Goal: Task Accomplishment & Management: Manage account settings

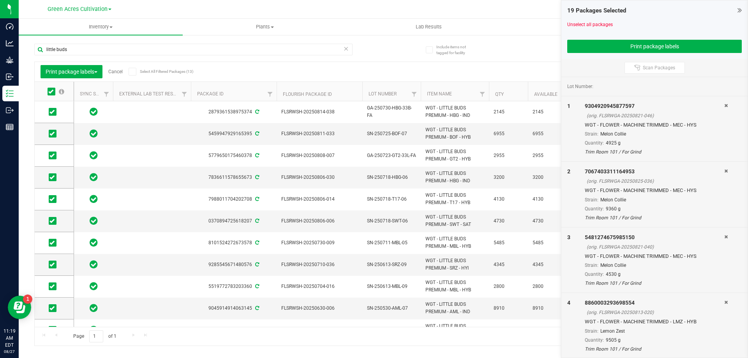
scroll to position [63, 0]
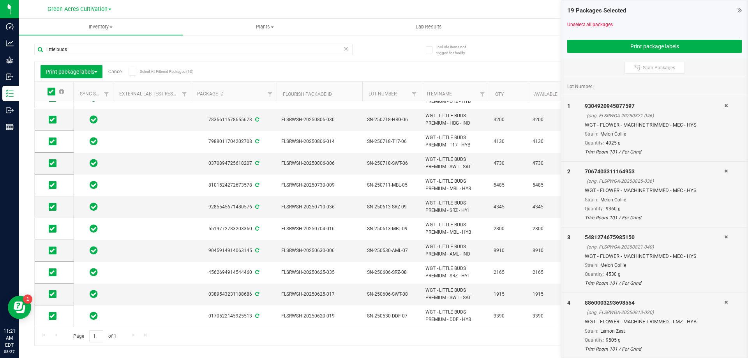
click at [118, 72] on link "Cancel" at bounding box center [115, 71] width 14 height 5
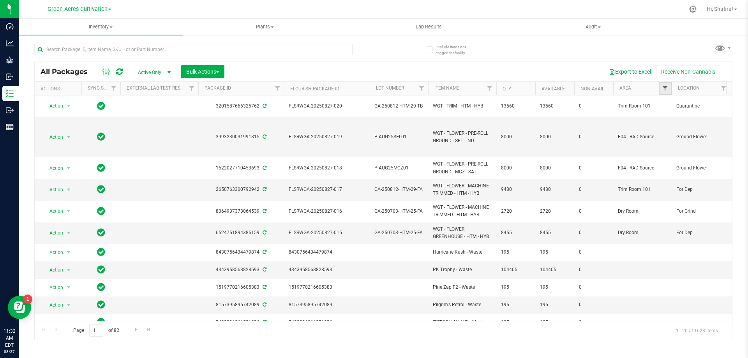
click at [667, 88] on span "Filter" at bounding box center [665, 88] width 6 height 6
type input "tr"
click at [668, 175] on input "Trim Room 101" at bounding box center [668, 176] width 5 height 5
checkbox input "true"
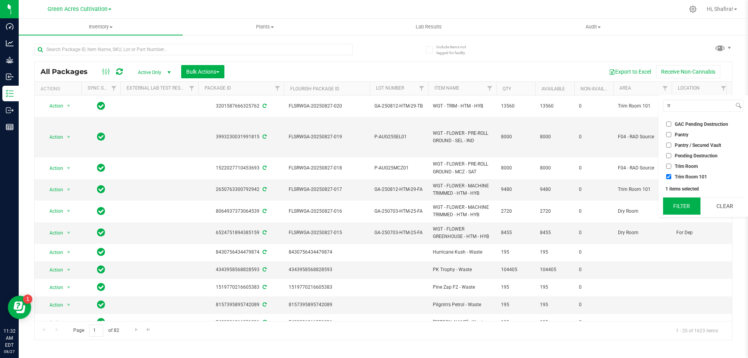
click at [676, 200] on button "Filter" at bounding box center [681, 205] width 37 height 17
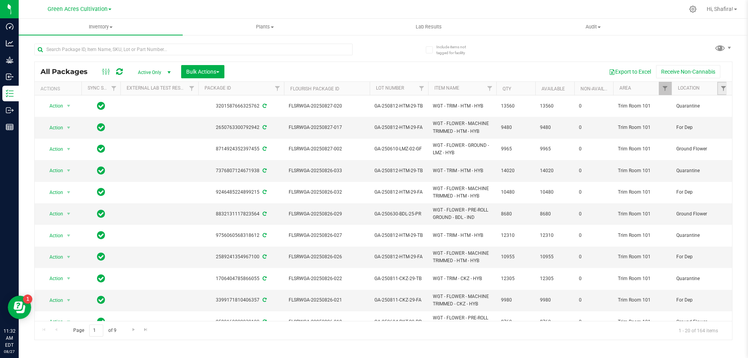
click at [718, 89] on link "Filter" at bounding box center [723, 88] width 13 height 13
type input "for"
click at [683, 153] on span "For Grind" at bounding box center [684, 155] width 19 height 5
click at [671, 153] on input "For Grind" at bounding box center [668, 155] width 5 height 5
checkbox input "true"
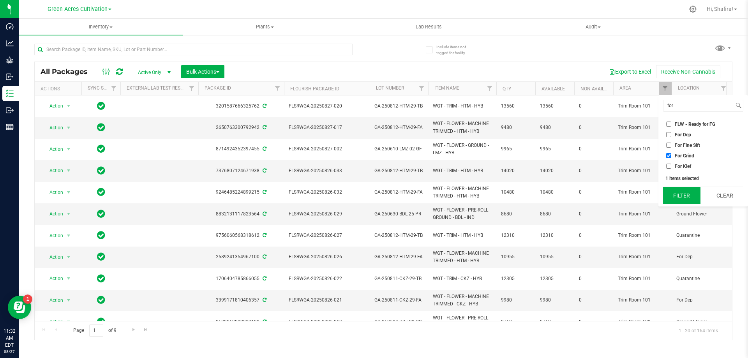
click at [693, 196] on button "Filter" at bounding box center [681, 195] width 37 height 17
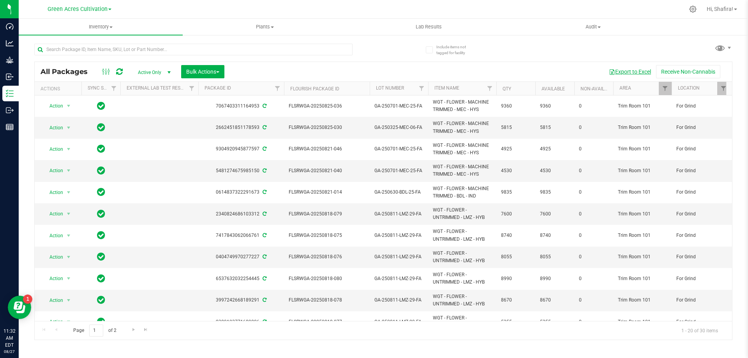
click at [633, 73] on button "Export to Excel" at bounding box center [630, 71] width 52 height 13
click at [215, 55] on div at bounding box center [193, 53] width 318 height 18
click at [217, 52] on input "text" at bounding box center [193, 50] width 318 height 12
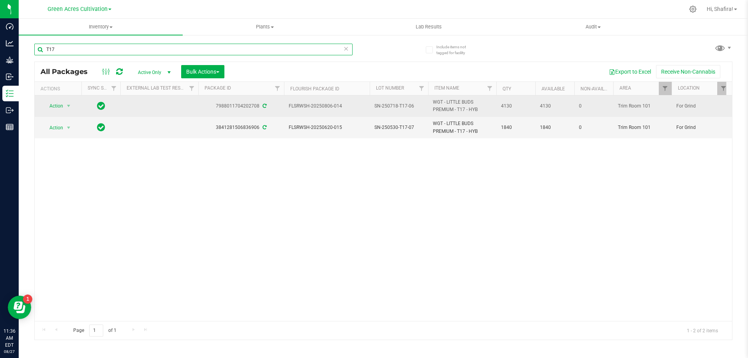
type input "T17"
click at [398, 106] on span "SN-250718-T17-06" at bounding box center [398, 105] width 49 height 7
click at [398, 106] on input "SN-250718-T17-06" at bounding box center [397, 106] width 56 height 12
click at [396, 127] on span "SN-250530-T17-07" at bounding box center [398, 127] width 49 height 7
click at [396, 127] on input "SN-250530-T17-07" at bounding box center [397, 128] width 56 height 12
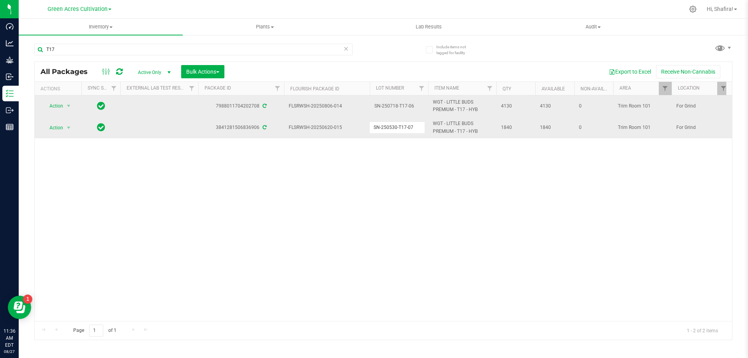
click at [396, 127] on input "SN-250530-T17-07" at bounding box center [397, 128] width 56 height 12
type input "SN-250718-T17-06"
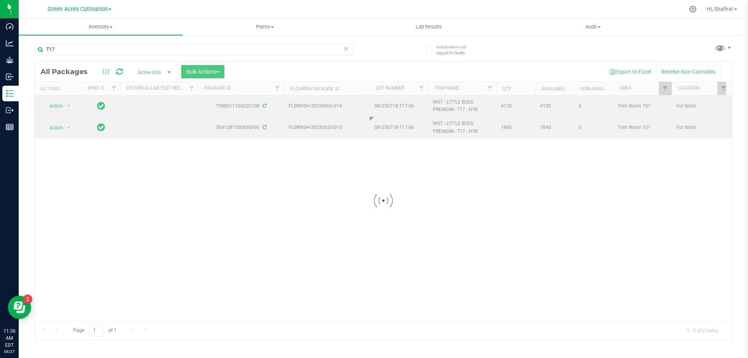
click at [365, 170] on div "Loading... All Packages Active Only Active Only Lab Samples Locked All External…" at bounding box center [383, 201] width 698 height 278
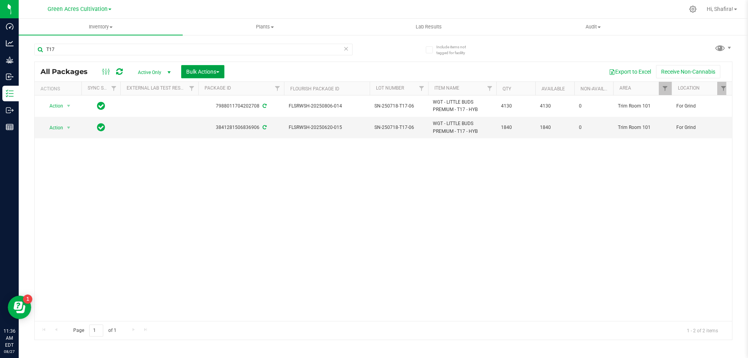
click at [208, 70] on span "Bulk Actions" at bounding box center [202, 72] width 33 height 6
click at [212, 100] on span "Combine packages (lot)" at bounding box center [214, 103] width 56 height 6
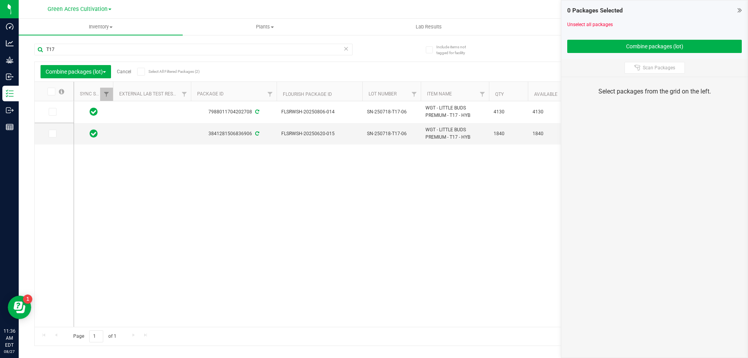
click at [50, 92] on icon at bounding box center [50, 92] width 5 height 0
click at [0, 0] on input "checkbox" at bounding box center [0, 0] width 0 height 0
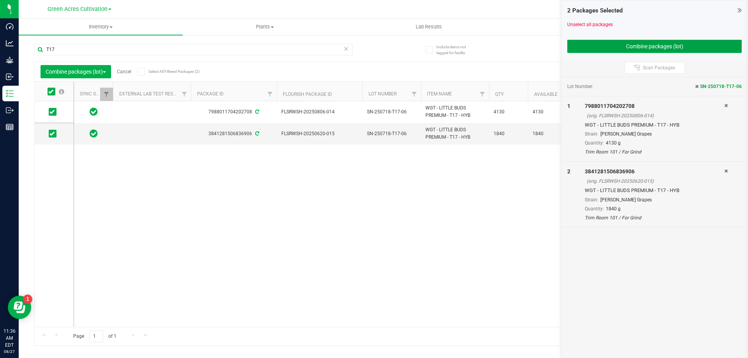
click at [599, 53] on button "Combine packages (lot)" at bounding box center [654, 46] width 174 height 13
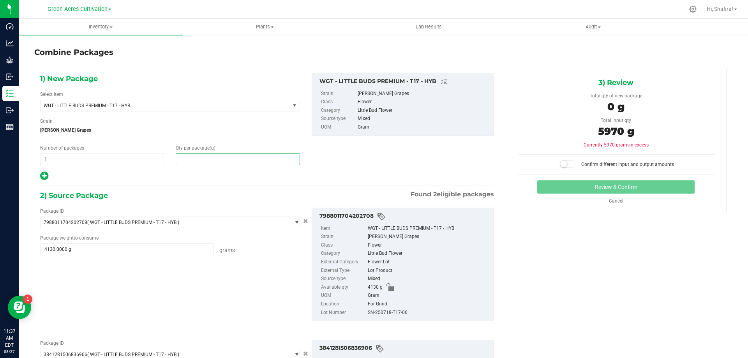
click at [220, 157] on span at bounding box center [238, 159] width 124 height 12
type input "5970"
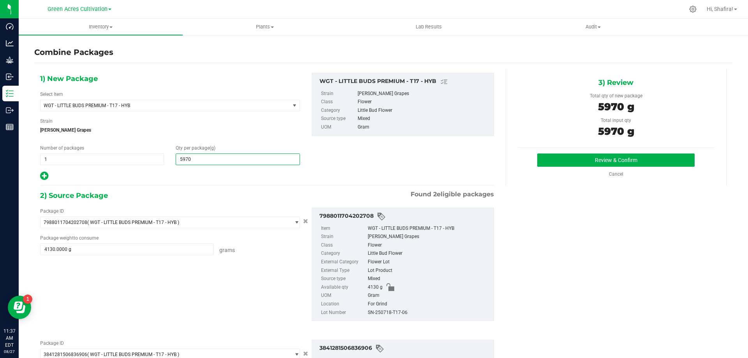
type input "5,970"
click at [377, 312] on div "SN-250718-T17-06" at bounding box center [429, 312] width 122 height 9
copy div "SN-250718-T17-06"
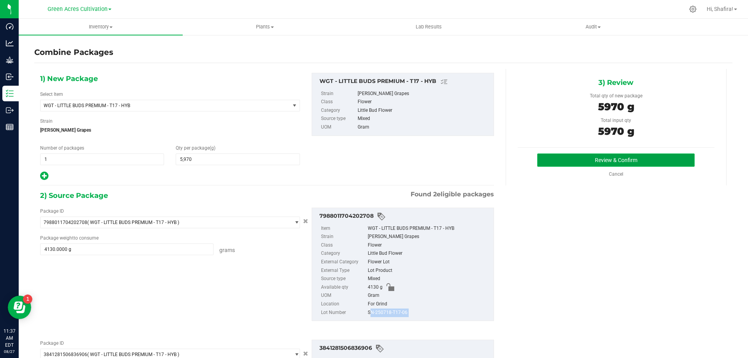
click at [592, 159] on button "Review & Confirm" at bounding box center [615, 159] width 157 height 13
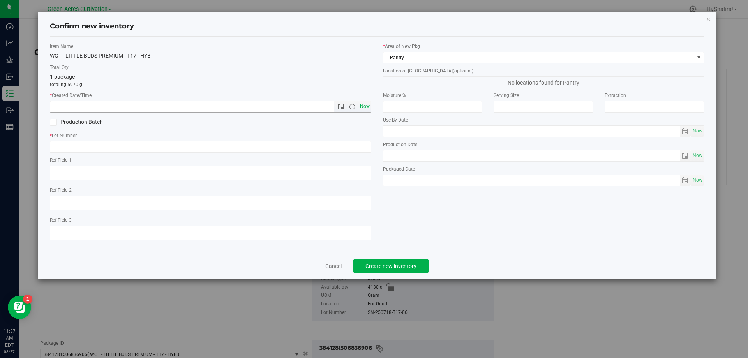
click at [362, 108] on span "Now" at bounding box center [364, 106] width 13 height 11
type input "[DATE] 11:37 AM"
paste input "SN-250718-T17-06"
type input "SN-250718-T17-06-FA"
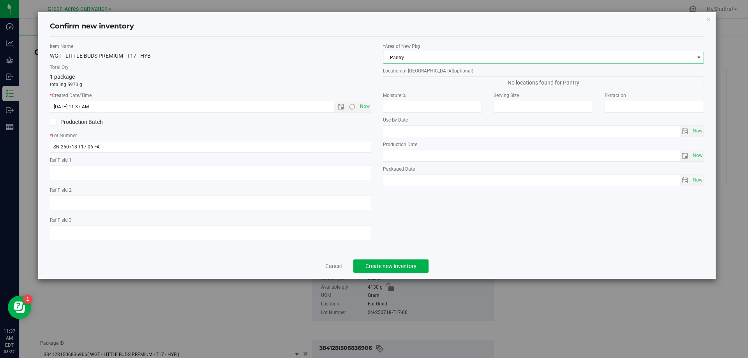
click at [488, 57] on span "Pantry" at bounding box center [538, 57] width 311 height 11
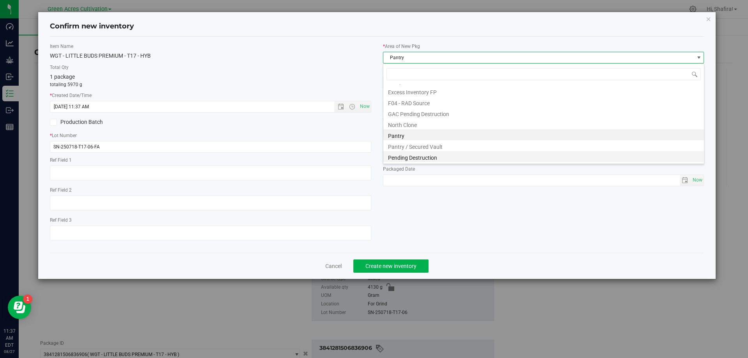
scroll to position [107, 0]
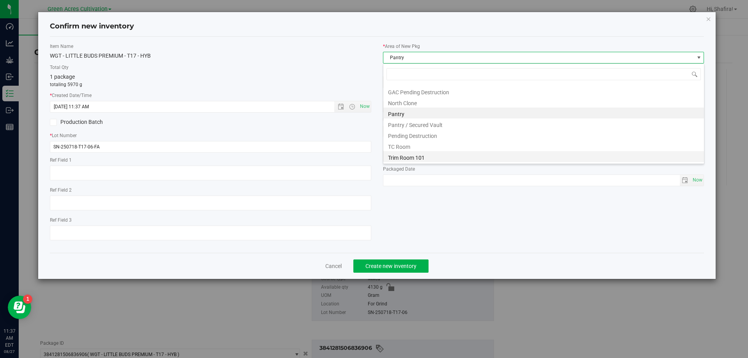
click at [414, 155] on li "Trim Room 101" at bounding box center [543, 156] width 321 height 11
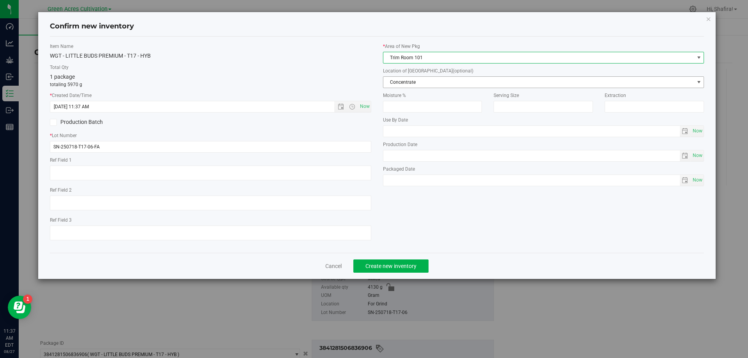
click at [416, 78] on span "Concentrate" at bounding box center [538, 82] width 311 height 11
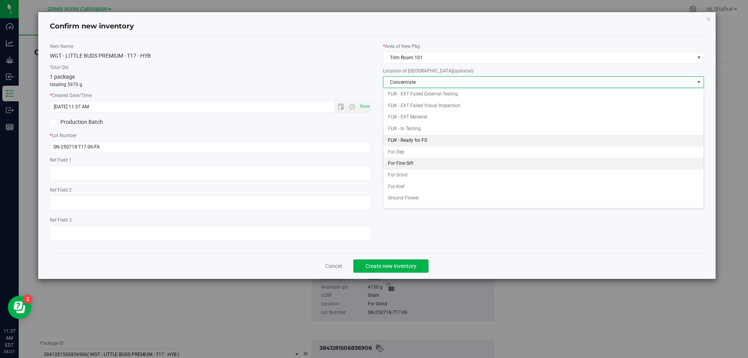
scroll to position [80, 0]
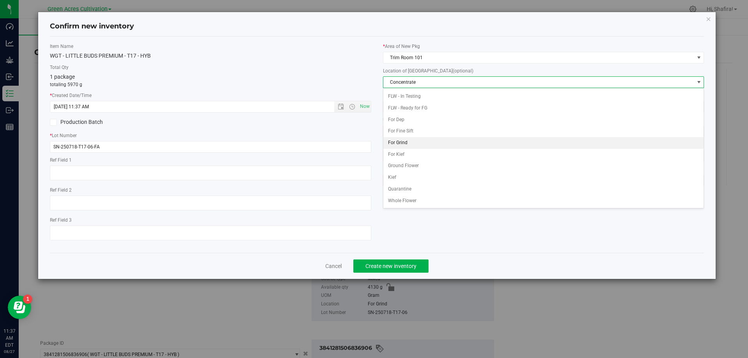
click at [412, 143] on li "For Grind" at bounding box center [543, 143] width 321 height 12
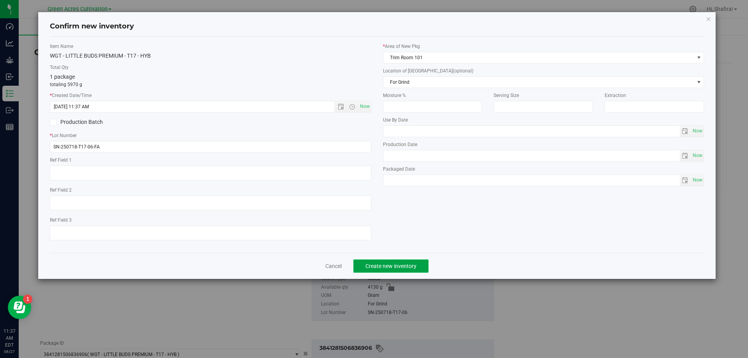
click at [397, 264] on span "Create new inventory" at bounding box center [390, 266] width 51 height 6
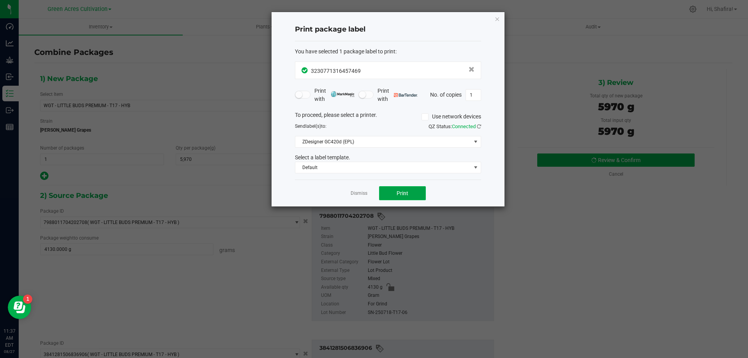
click at [403, 195] on span "Print" at bounding box center [402, 193] width 12 height 6
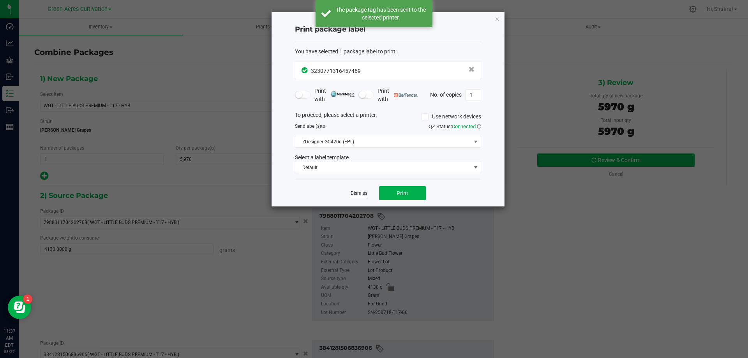
click at [353, 192] on link "Dismiss" at bounding box center [359, 193] width 17 height 7
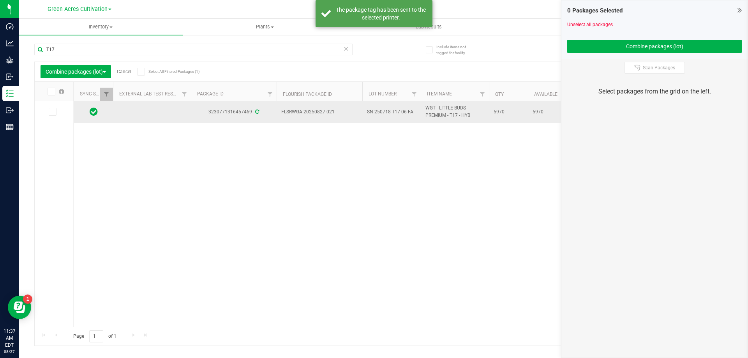
click at [384, 112] on span "SN-250718-T17-06-FA" at bounding box center [391, 111] width 49 height 7
click at [384, 112] on input "SN-250718-T17-06-FA" at bounding box center [390, 112] width 56 height 12
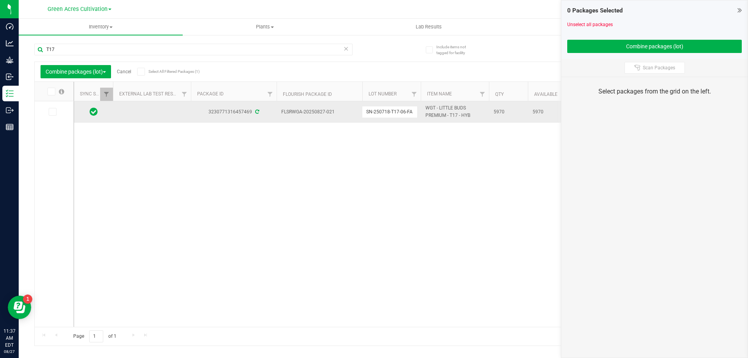
click at [309, 112] on span "FLSRWGA-20250827-021" at bounding box center [319, 111] width 76 height 7
copy tr "FLSRWGA-20250827-021"
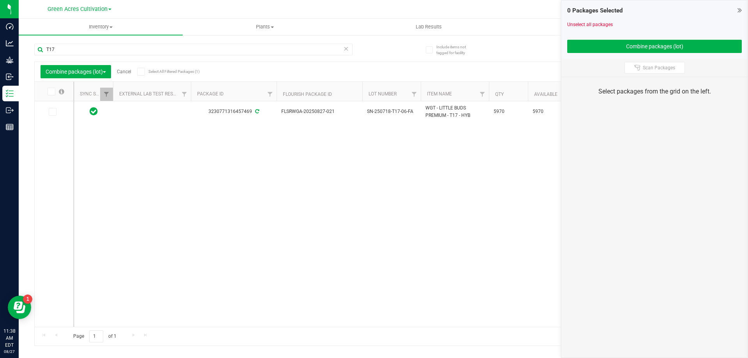
click at [391, 192] on div "3230771316457469 FLSRWGA-20250827-021 SN-250718-T17-06-FA WGT - LITTLE BUDS PRE…" at bounding box center [402, 213] width 657 height 225
click at [125, 69] on link "Cancel" at bounding box center [124, 71] width 14 height 5
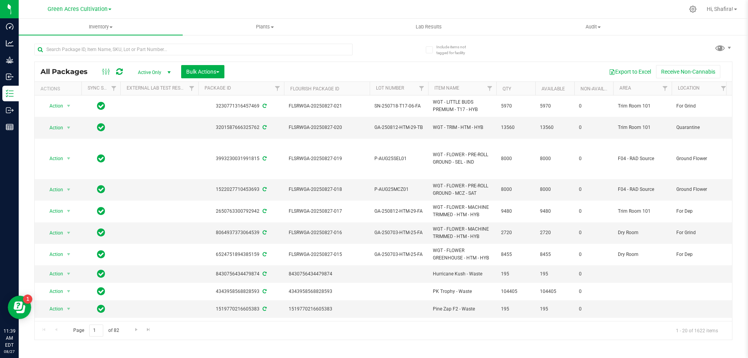
click at [514, 50] on div "All Packages Active Only Active Only Lab Samples Locked All External Internal B…" at bounding box center [383, 188] width 698 height 304
click at [146, 49] on input "text" at bounding box center [193, 50] width 318 height 12
paste input "FLSRWGA-20250821-014"
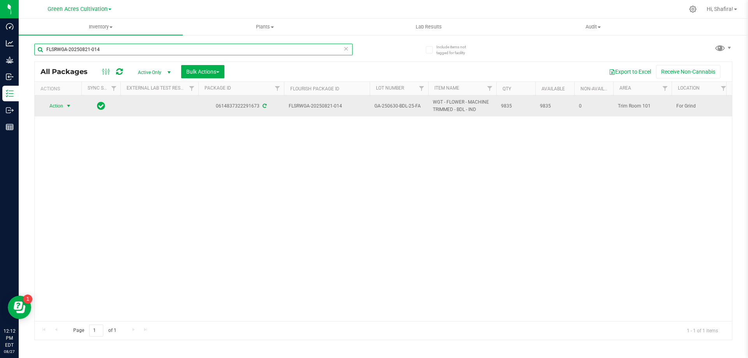
type input "FLSRWGA-20250821-014"
click at [70, 106] on span "select" at bounding box center [68, 106] width 6 height 6
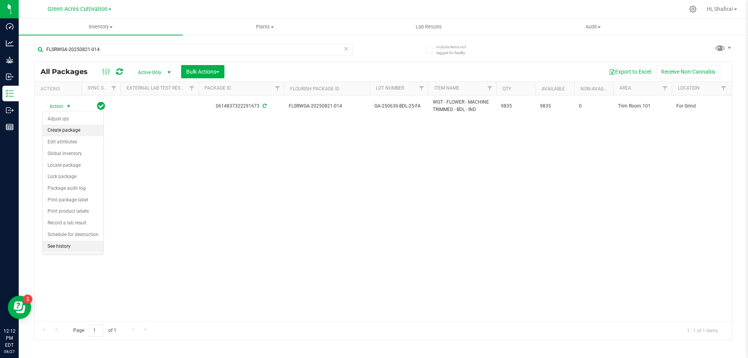
click at [73, 129] on li "Create package" at bounding box center [73, 131] width 60 height 12
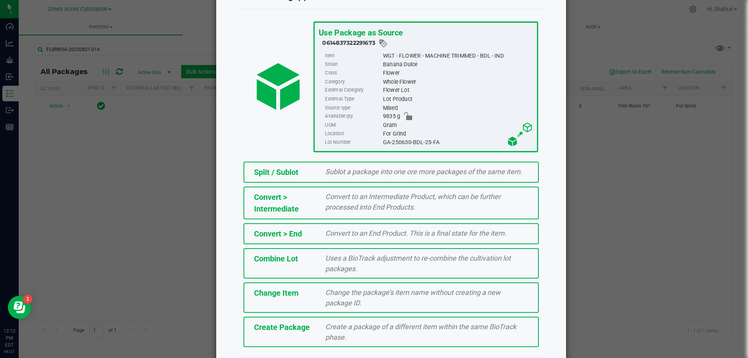
scroll to position [56, 0]
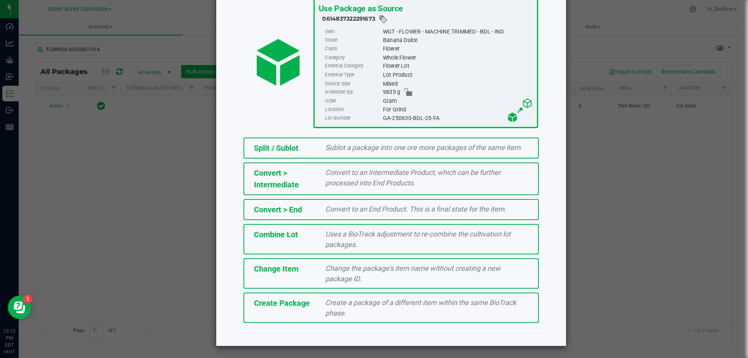
click at [299, 309] on div "Create Package Create a package of a different item within the same BioTrack ph…" at bounding box center [390, 307] width 295 height 30
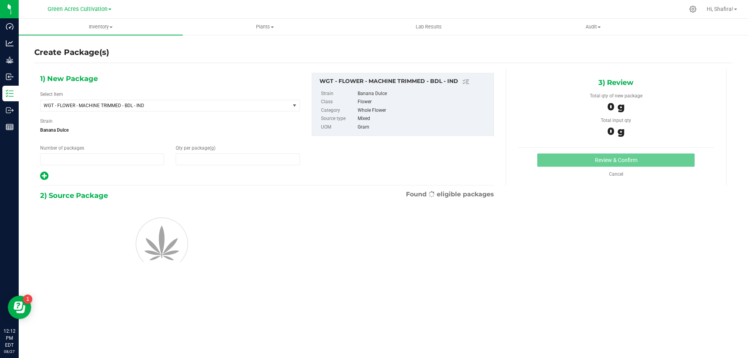
type input "1"
type input "0.0000"
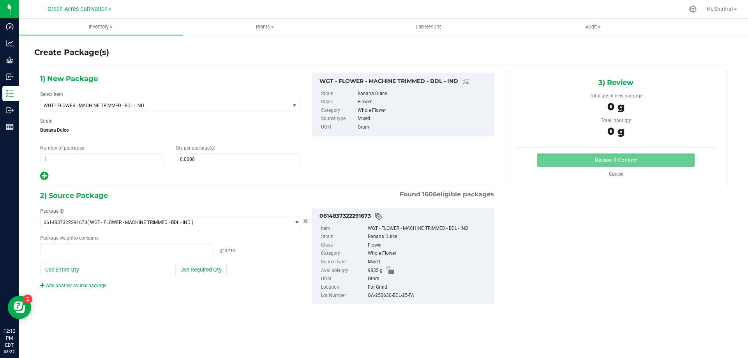
type input "0.0000 g"
click at [231, 110] on span "WGT - FLOWER - MACHINE TRIMMED - BDL - IND" at bounding box center [165, 105] width 249 height 11
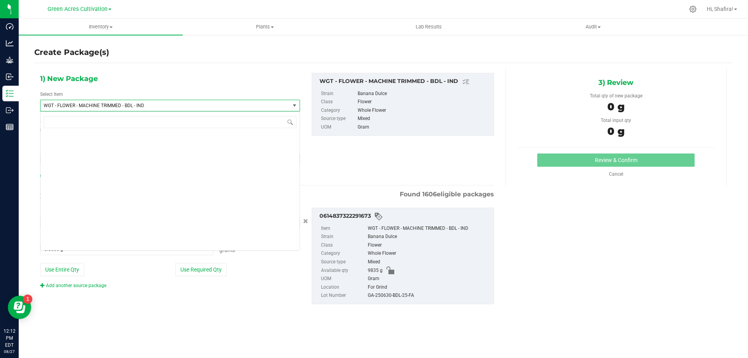
scroll to position [157421, 0]
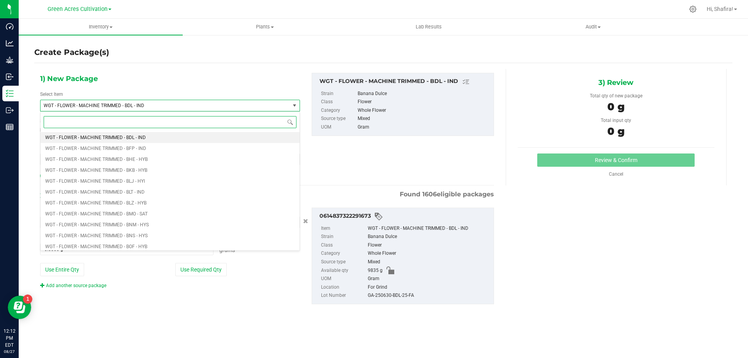
type input "p"
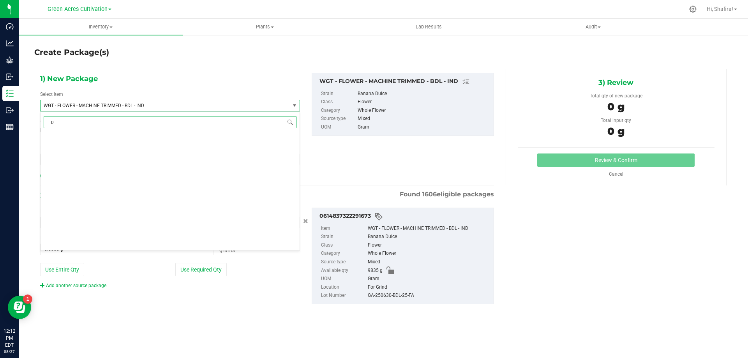
scroll to position [0, 0]
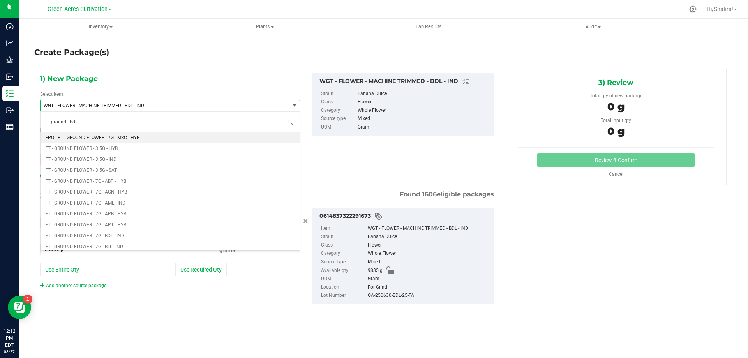
type input "ground - bdl"
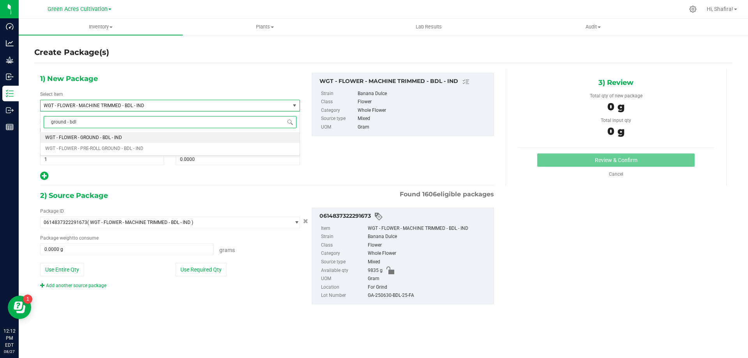
click at [147, 136] on li "WGT - FLOWER - GROUND - BDL - IND" at bounding box center [170, 137] width 259 height 11
type input "0.0000"
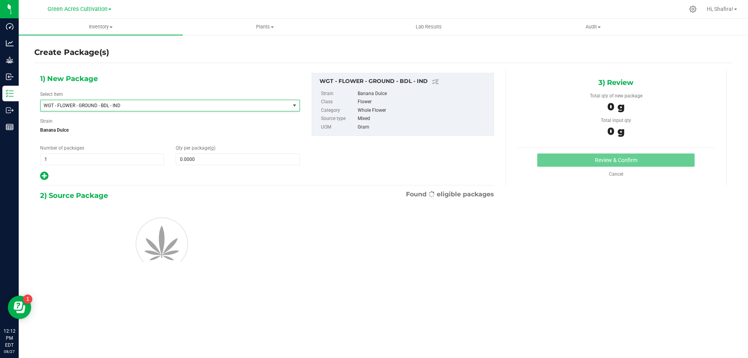
scroll to position [154040, 0]
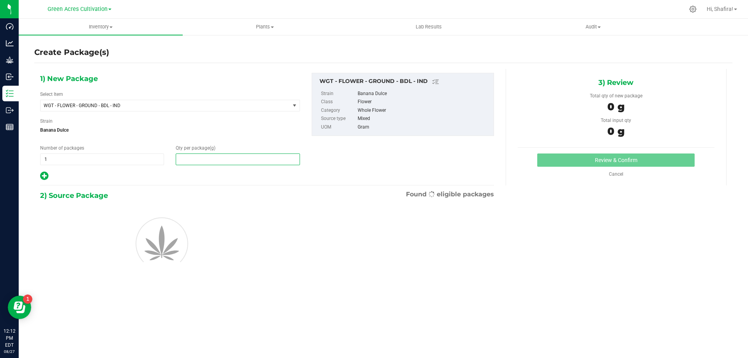
click at [224, 158] on span at bounding box center [238, 159] width 124 height 12
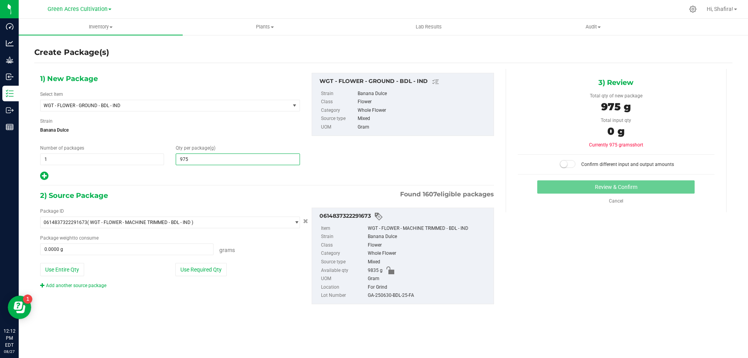
type input "9750"
type input "9,750.0000"
click at [197, 267] on button "Use Required Qty" at bounding box center [200, 269] width 51 height 13
type input "9750.0000 g"
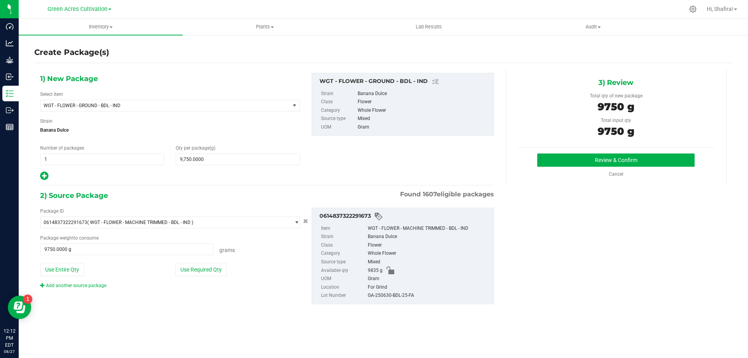
click at [402, 297] on div "GA-250630-BDL-25-FA" at bounding box center [429, 295] width 122 height 9
copy div "GA-250630-BDL-25-FA"
click at [535, 164] on div "Review & Confirm" at bounding box center [616, 159] width 197 height 13
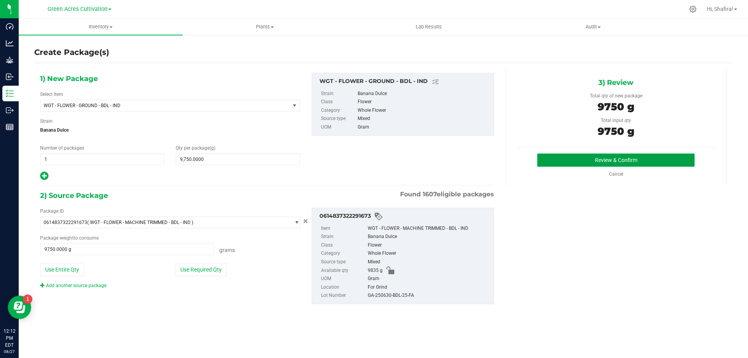
click at [555, 159] on button "Review & Confirm" at bounding box center [615, 159] width 157 height 13
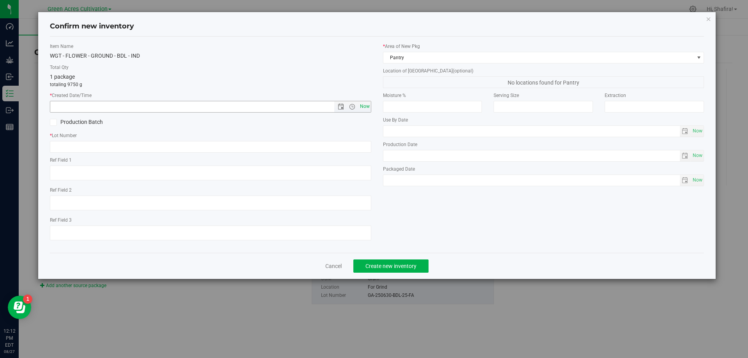
click at [368, 107] on span "Now" at bounding box center [364, 106] width 13 height 11
type input "[DATE] 12:12 PM"
paste input "GA-250630-BDL-25-FA"
type input "GA-250630-BDL-25-GF"
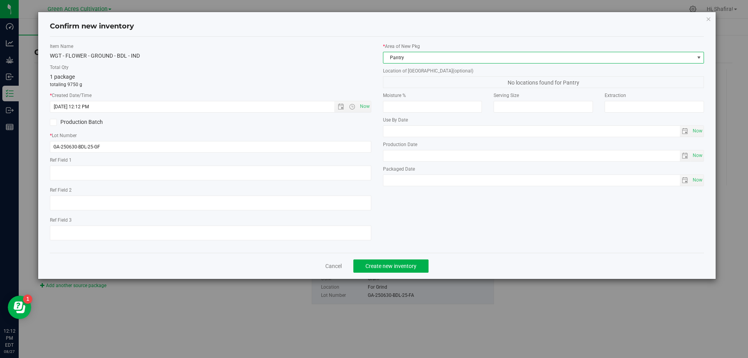
click at [501, 61] on span "Pantry" at bounding box center [538, 57] width 311 height 11
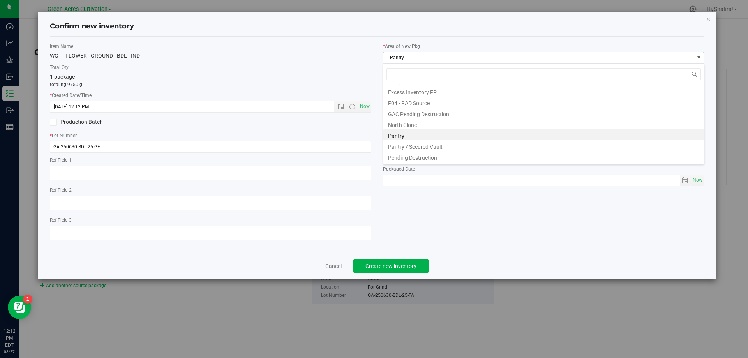
scroll to position [107, 0]
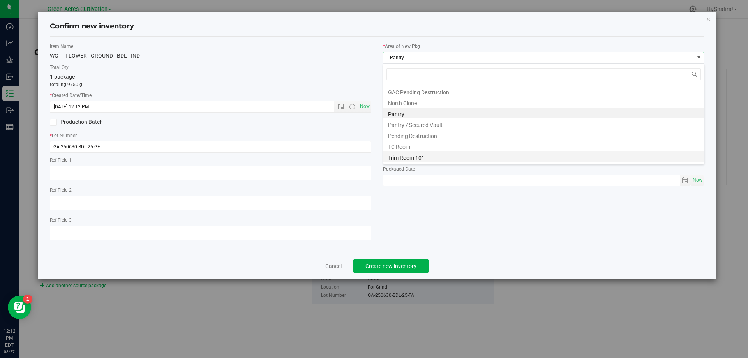
click at [435, 159] on li "Trim Room 101" at bounding box center [543, 156] width 321 height 11
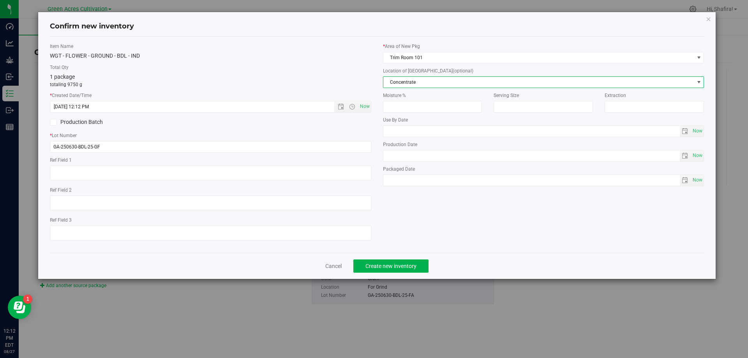
click at [436, 81] on span "Concentrate" at bounding box center [538, 82] width 311 height 11
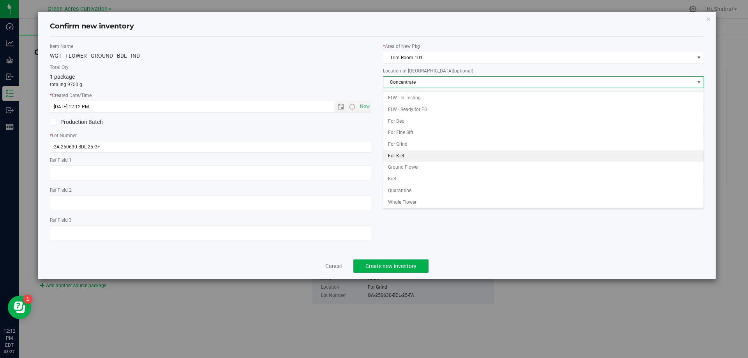
scroll to position [80, 0]
click at [424, 170] on li "Ground Flower" at bounding box center [543, 166] width 321 height 12
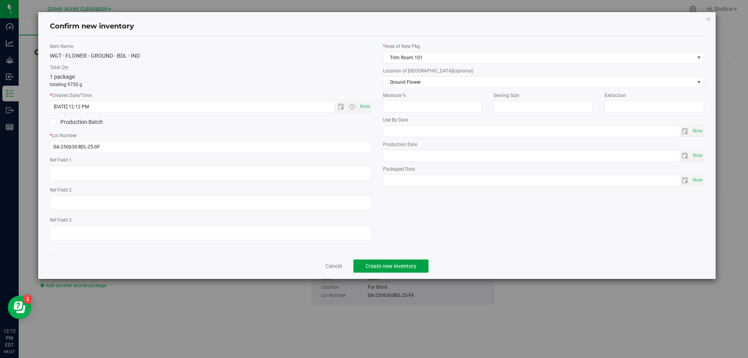
click at [419, 264] on button "Create new inventory" at bounding box center [390, 265] width 75 height 13
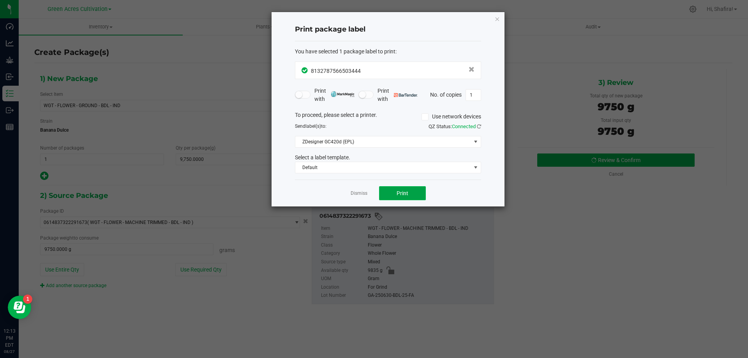
click at [396, 193] on button "Print" at bounding box center [402, 193] width 47 height 14
click at [362, 194] on link "Dismiss" at bounding box center [359, 193] width 17 height 7
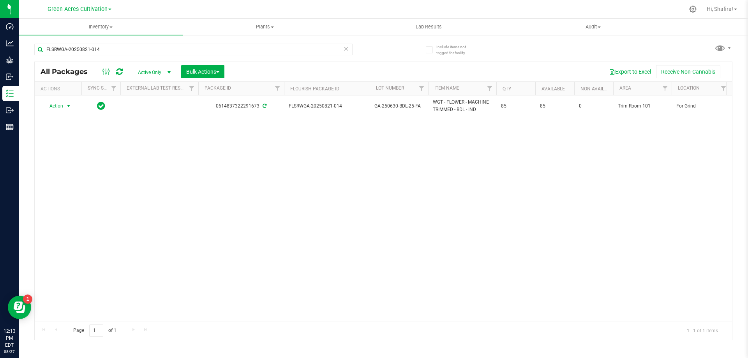
click at [69, 104] on span "select" at bounding box center [68, 106] width 6 height 6
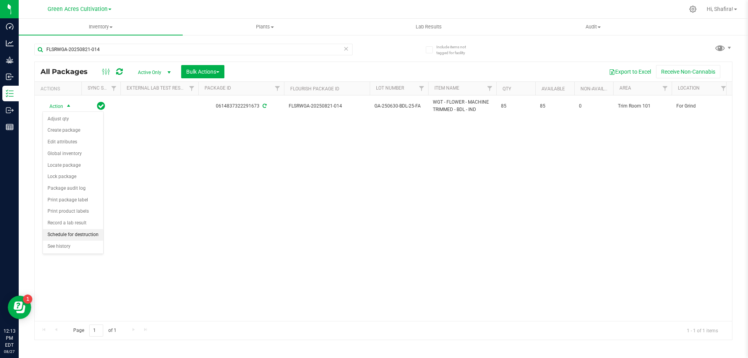
click at [79, 234] on li "Schedule for destruction" at bounding box center [73, 235] width 60 height 12
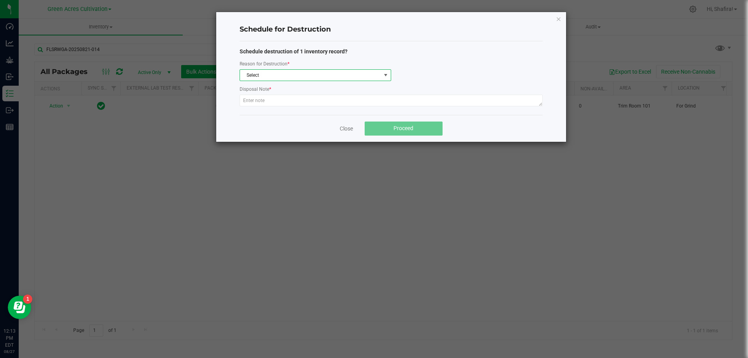
click at [266, 80] on span "Select" at bounding box center [310, 75] width 141 height 11
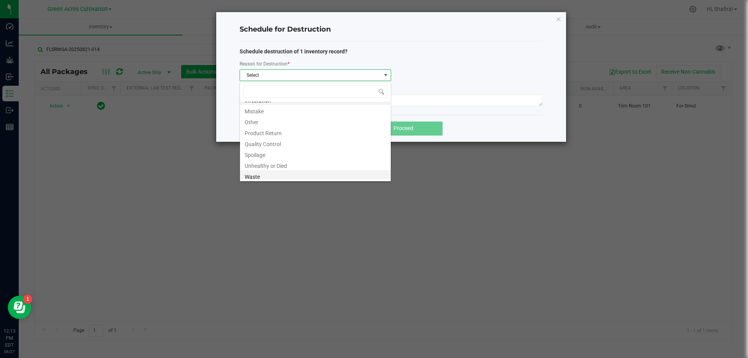
scroll to position [9, 0]
drag, startPoint x: 275, startPoint y: 175, endPoint x: 280, endPoint y: 175, distance: 5.5
click at [276, 175] on li "Waste" at bounding box center [315, 174] width 151 height 11
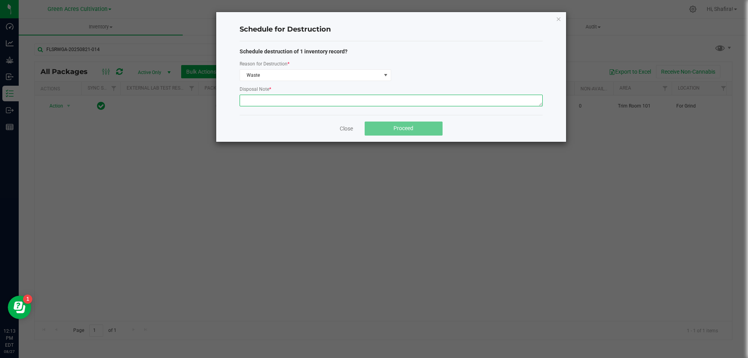
drag, startPoint x: 303, startPoint y: 100, endPoint x: 303, endPoint y: 105, distance: 5.1
click at [304, 100] on textarea at bounding box center [391, 101] width 303 height 12
type textarea "POST GRINDER WASTE"
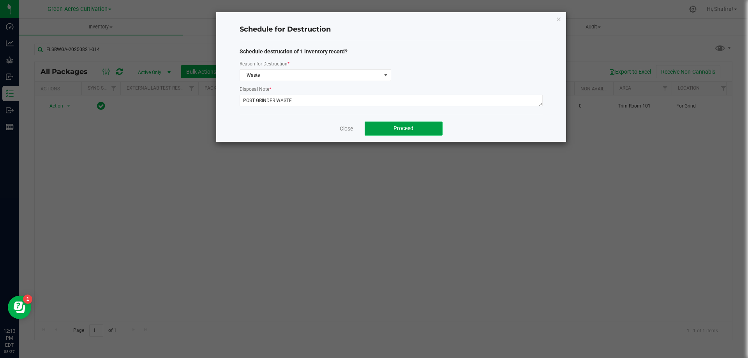
click at [419, 128] on button "Proceed" at bounding box center [404, 129] width 78 height 14
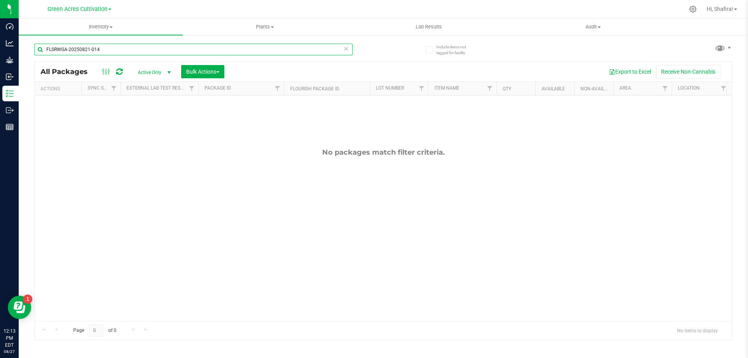
click at [110, 53] on input "FLSRWGA-20250821-014" at bounding box center [193, 50] width 318 height 12
